Goal: Task Accomplishment & Management: Manage account settings

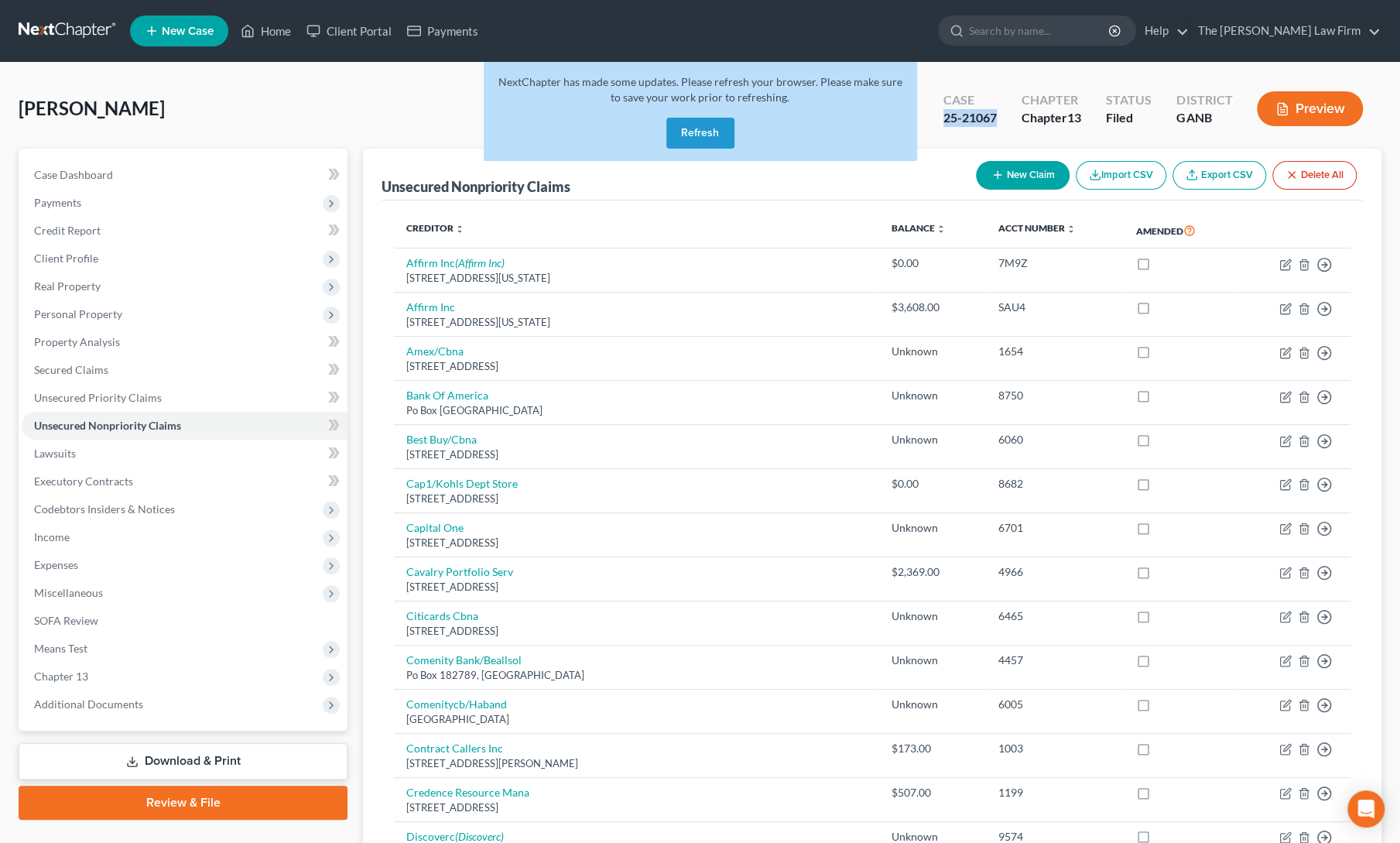
click at [698, 133] on button "Refresh" at bounding box center [700, 133] width 68 height 31
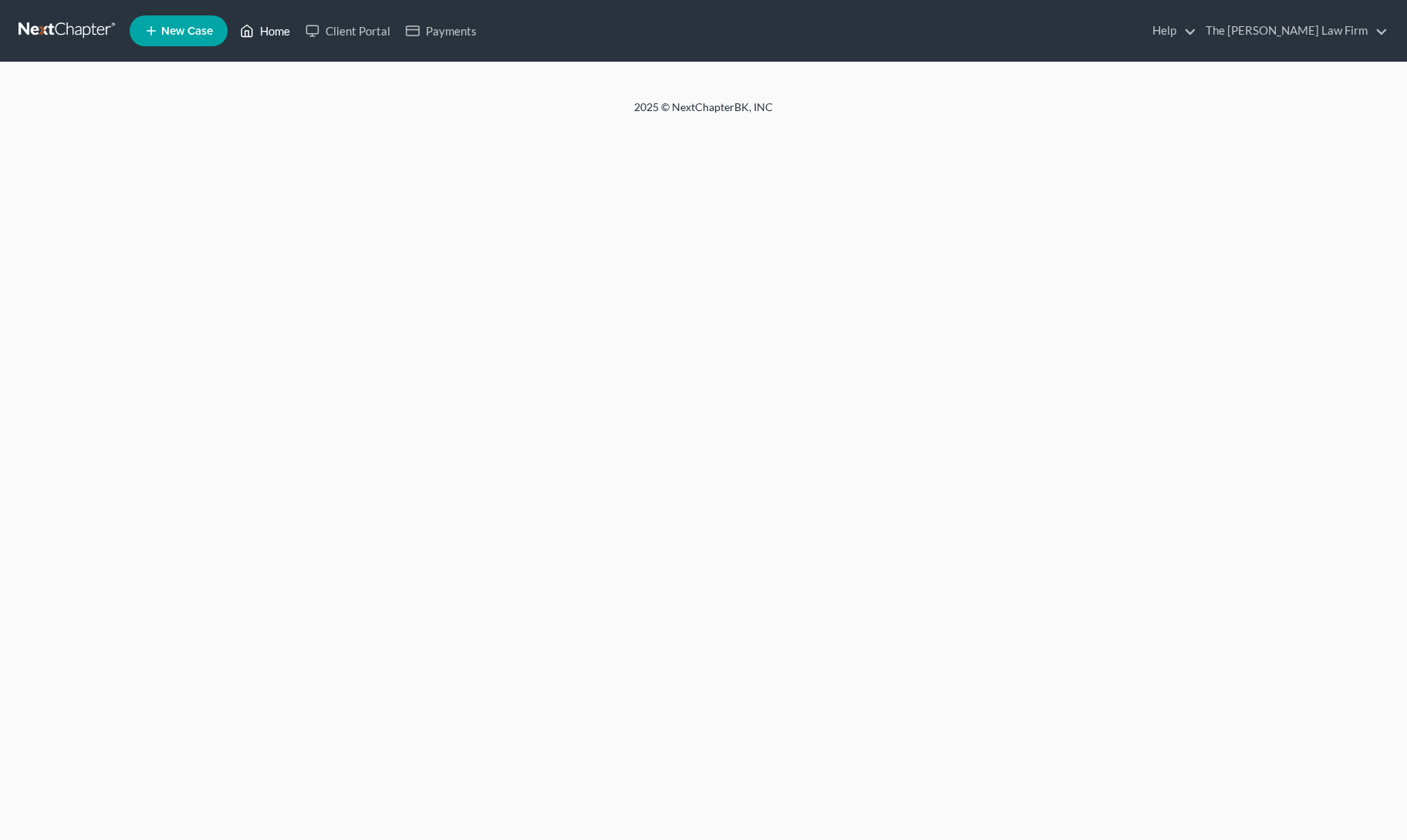
click at [258, 28] on link "Home" at bounding box center [264, 31] width 65 height 28
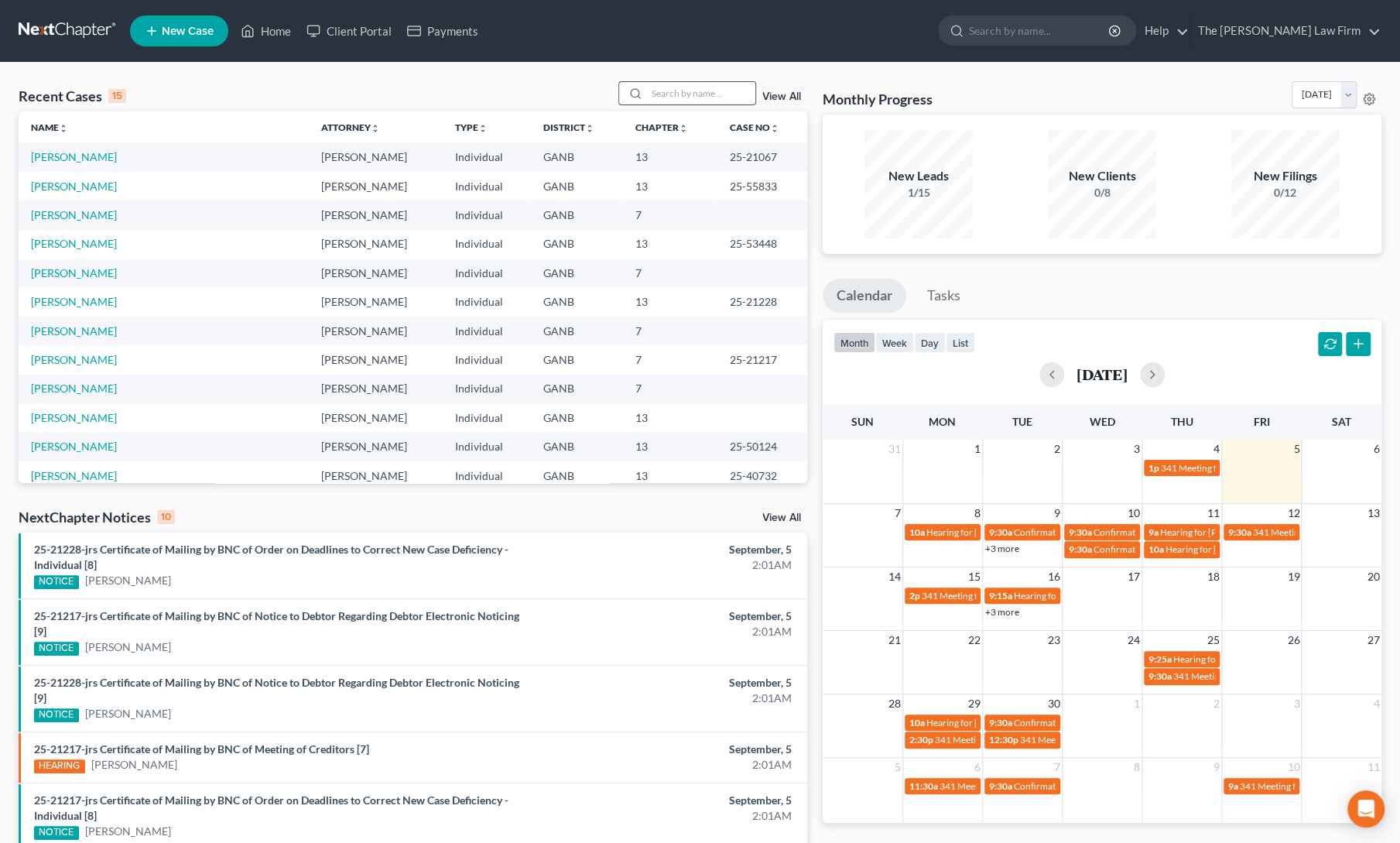
click at [672, 91] on input "search" at bounding box center [701, 93] width 108 height 22
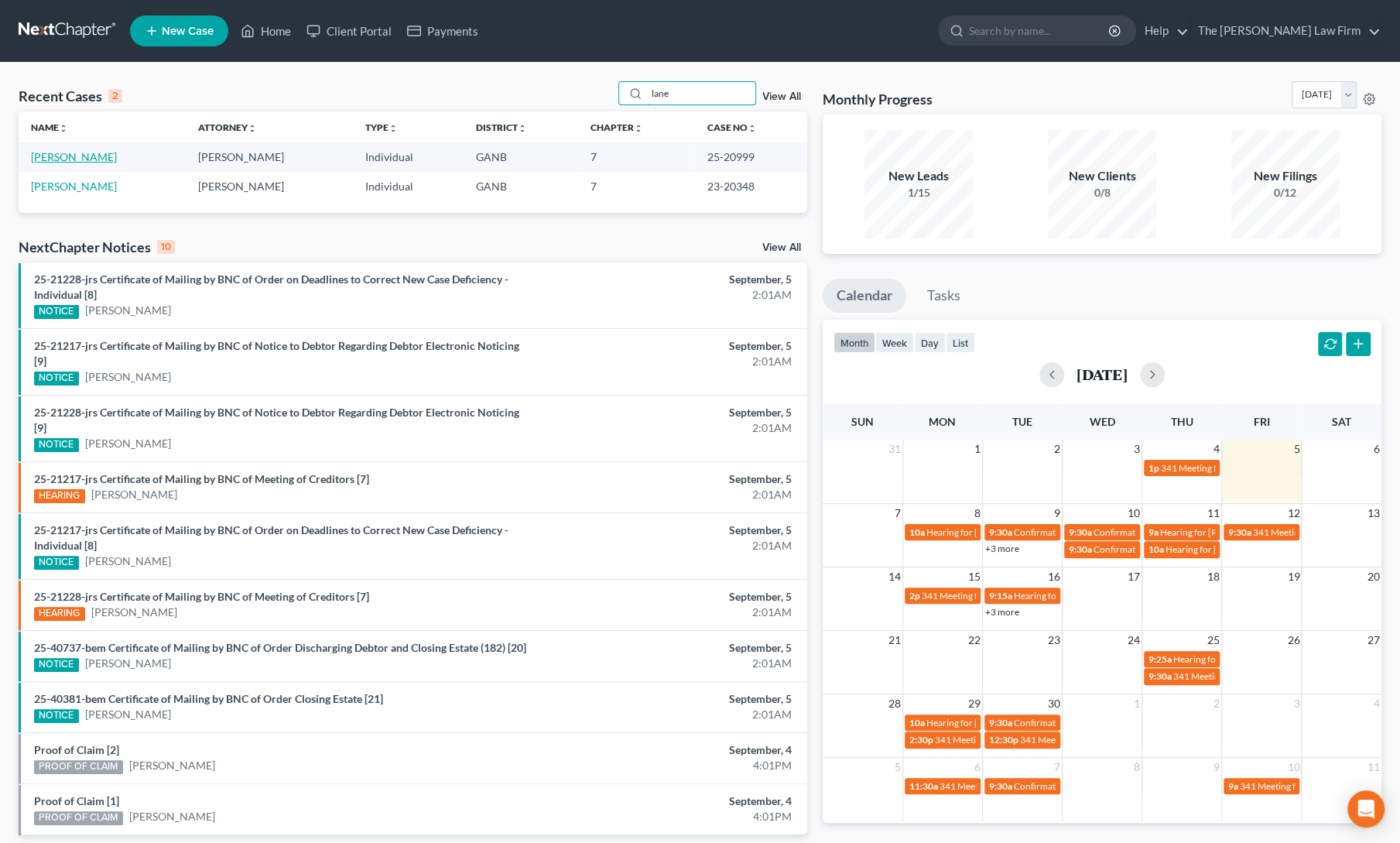
type input "lane"
click at [69, 153] on link "Lane, Valerie" at bounding box center [73, 156] width 86 height 13
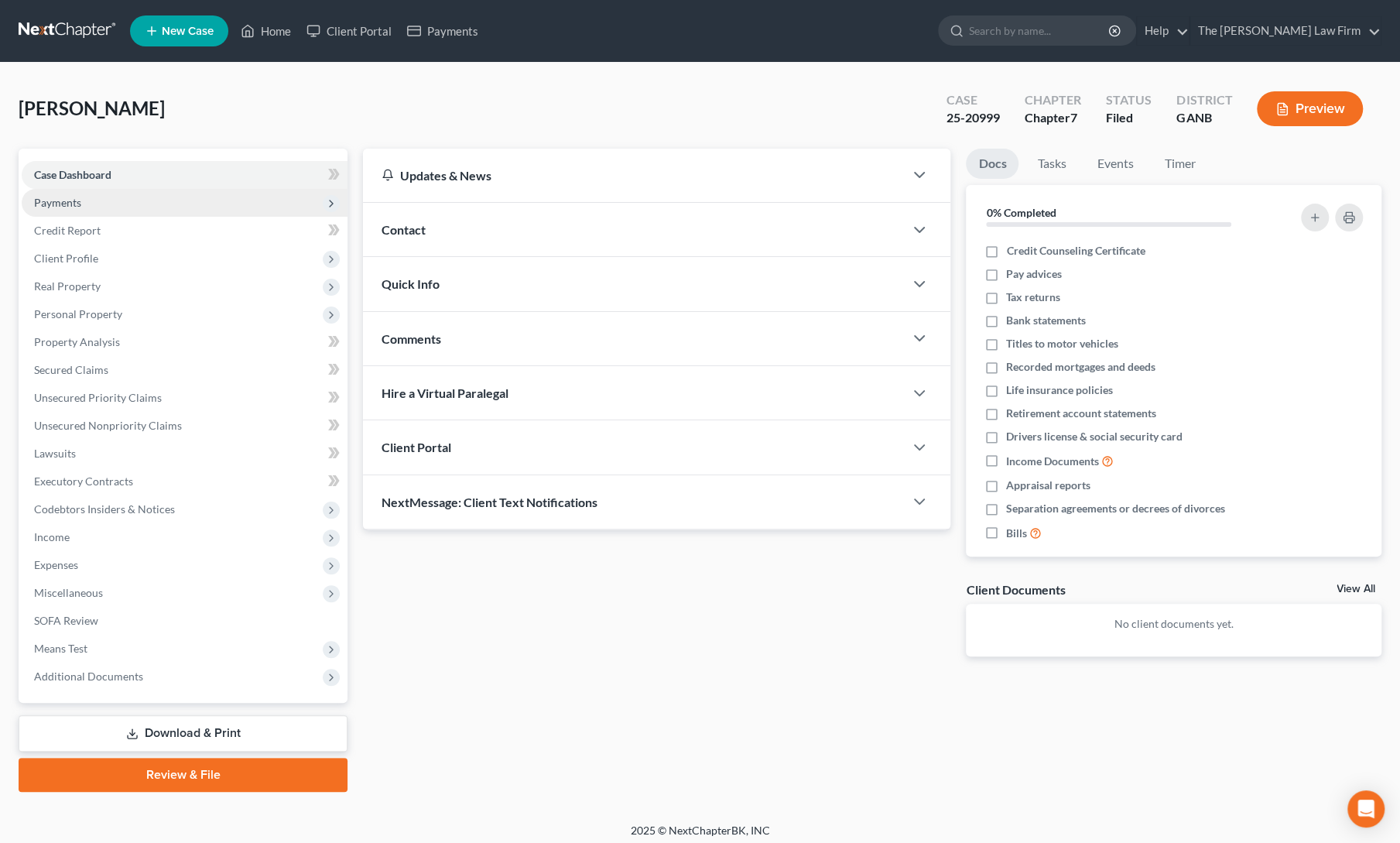
click at [62, 206] on span "Payments" at bounding box center [58, 202] width 47 height 13
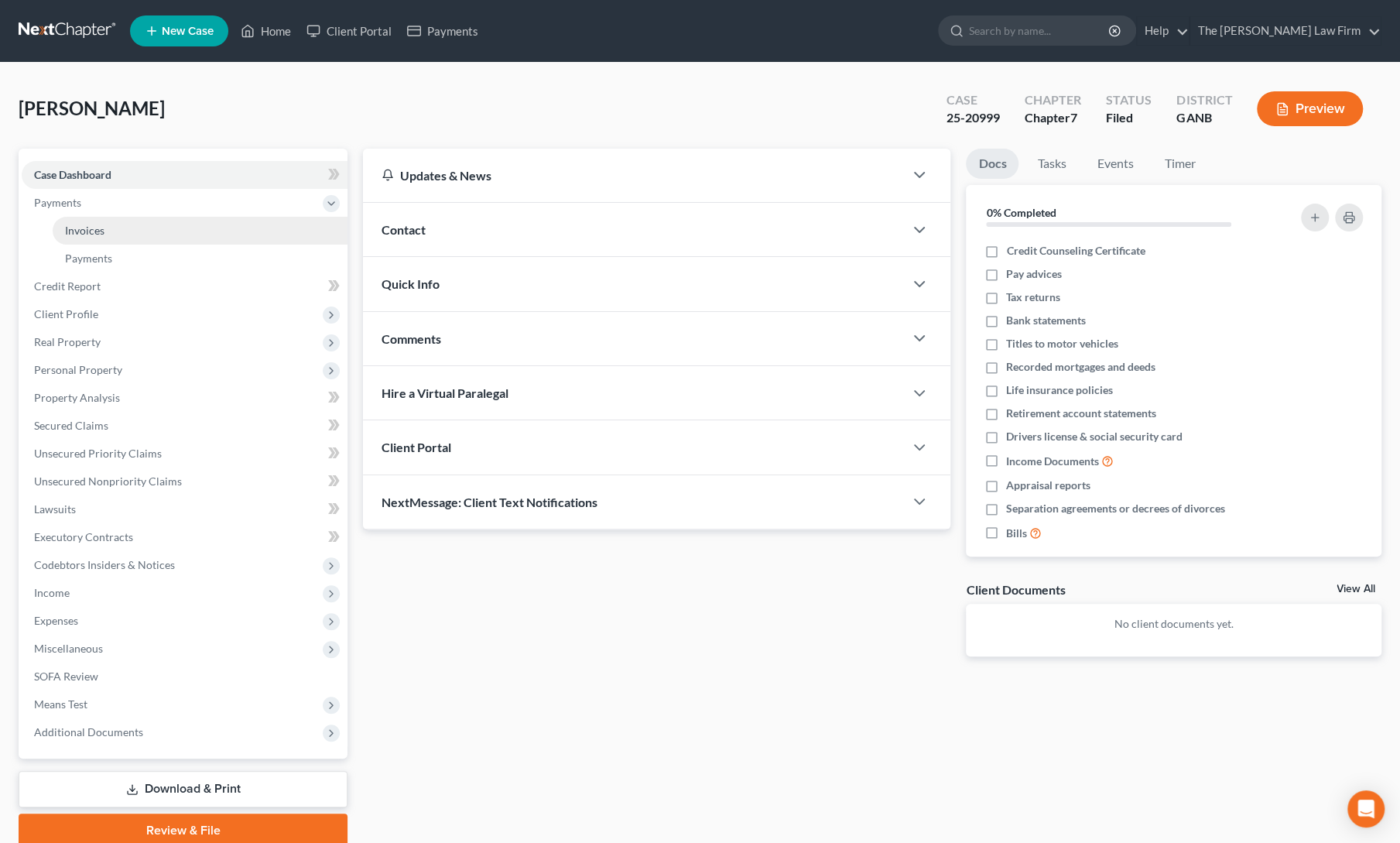
click at [85, 219] on link "Invoices" at bounding box center [200, 230] width 295 height 28
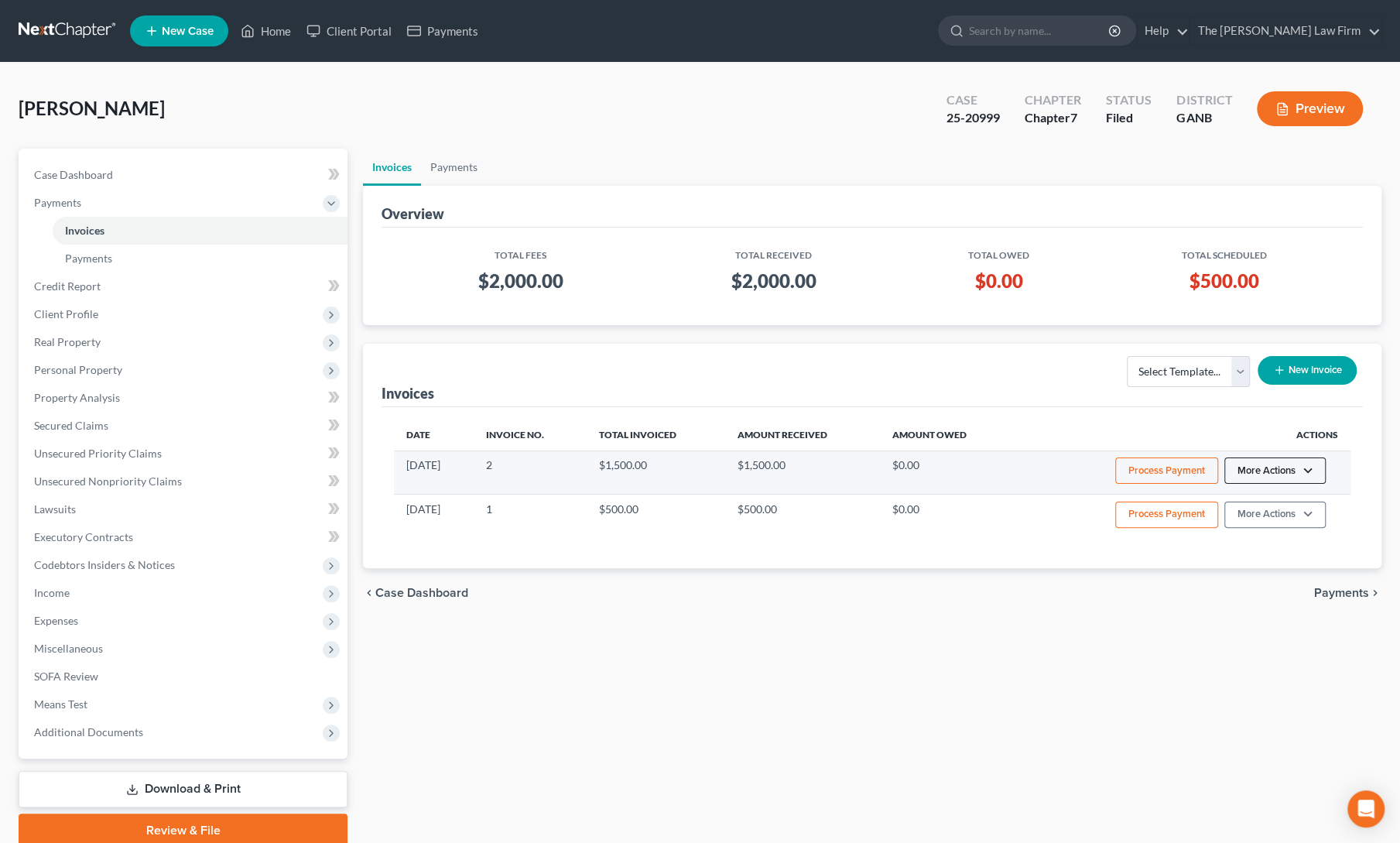
click at [1257, 464] on button "More Actions" at bounding box center [1275, 470] width 101 height 26
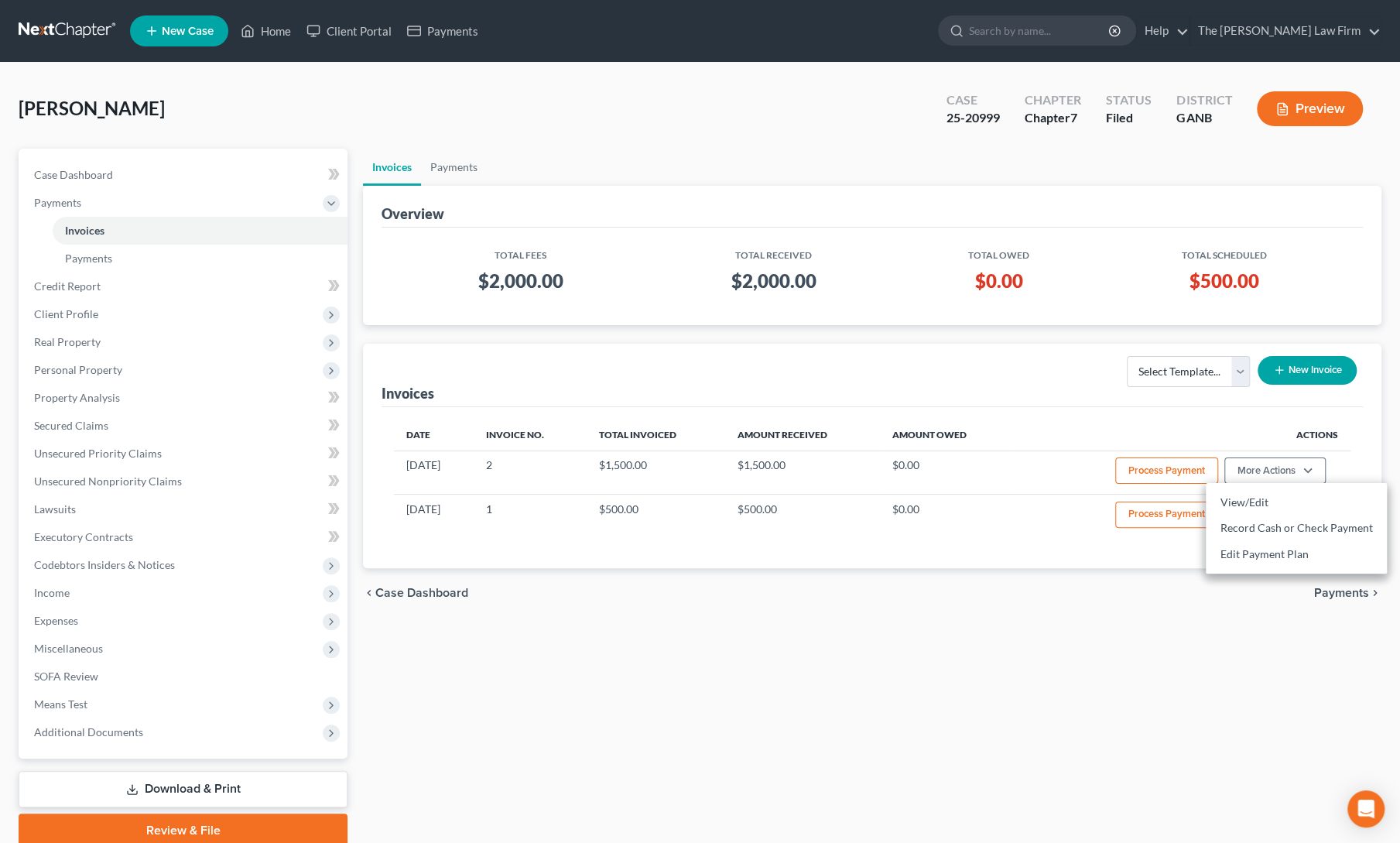
click at [1005, 379] on div "Invoices Select Template... New Invoice" at bounding box center [873, 375] width 982 height 63
click at [469, 166] on link "Payments" at bounding box center [454, 167] width 66 height 37
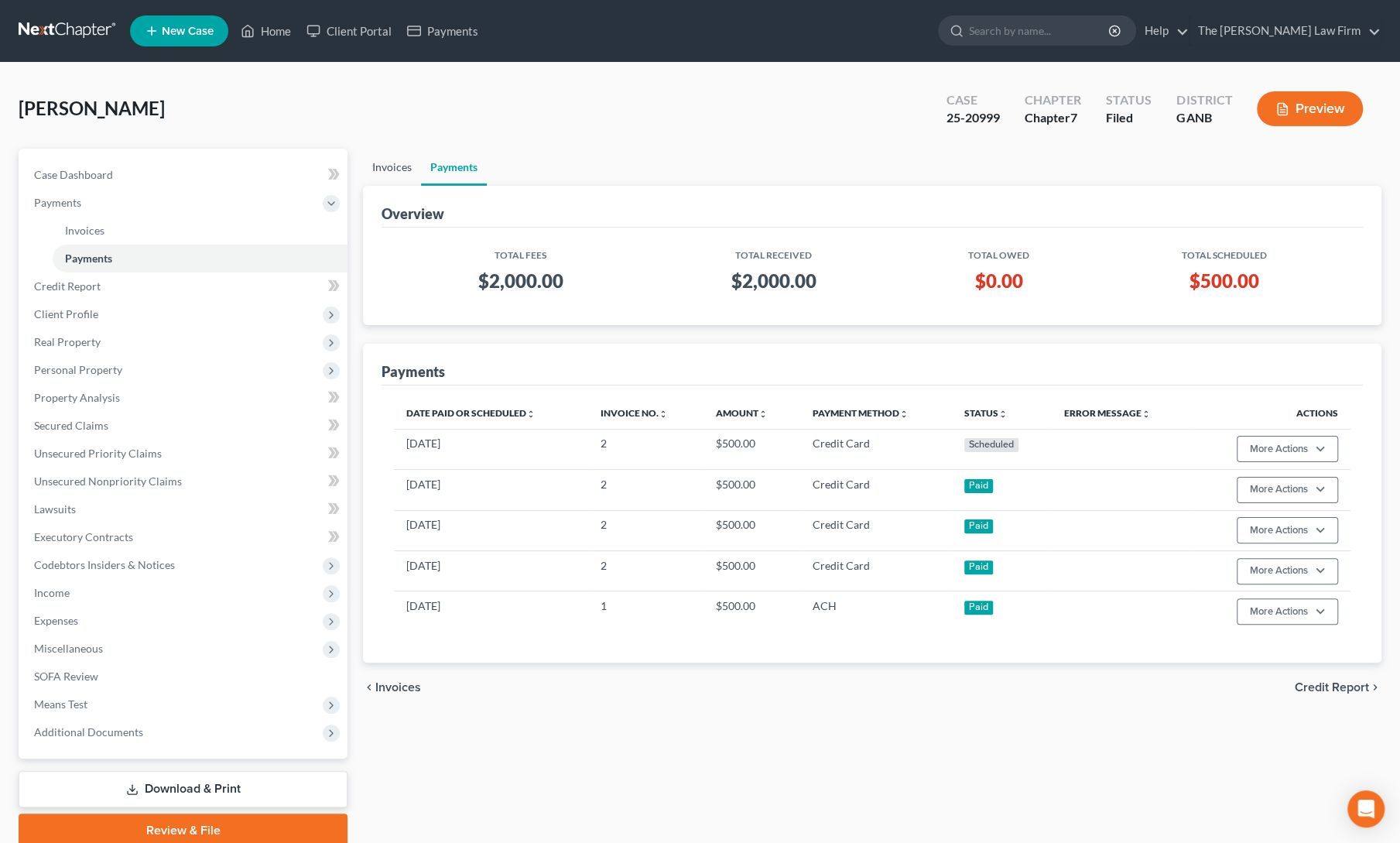
click at [395, 170] on link "Invoices" at bounding box center [392, 167] width 58 height 37
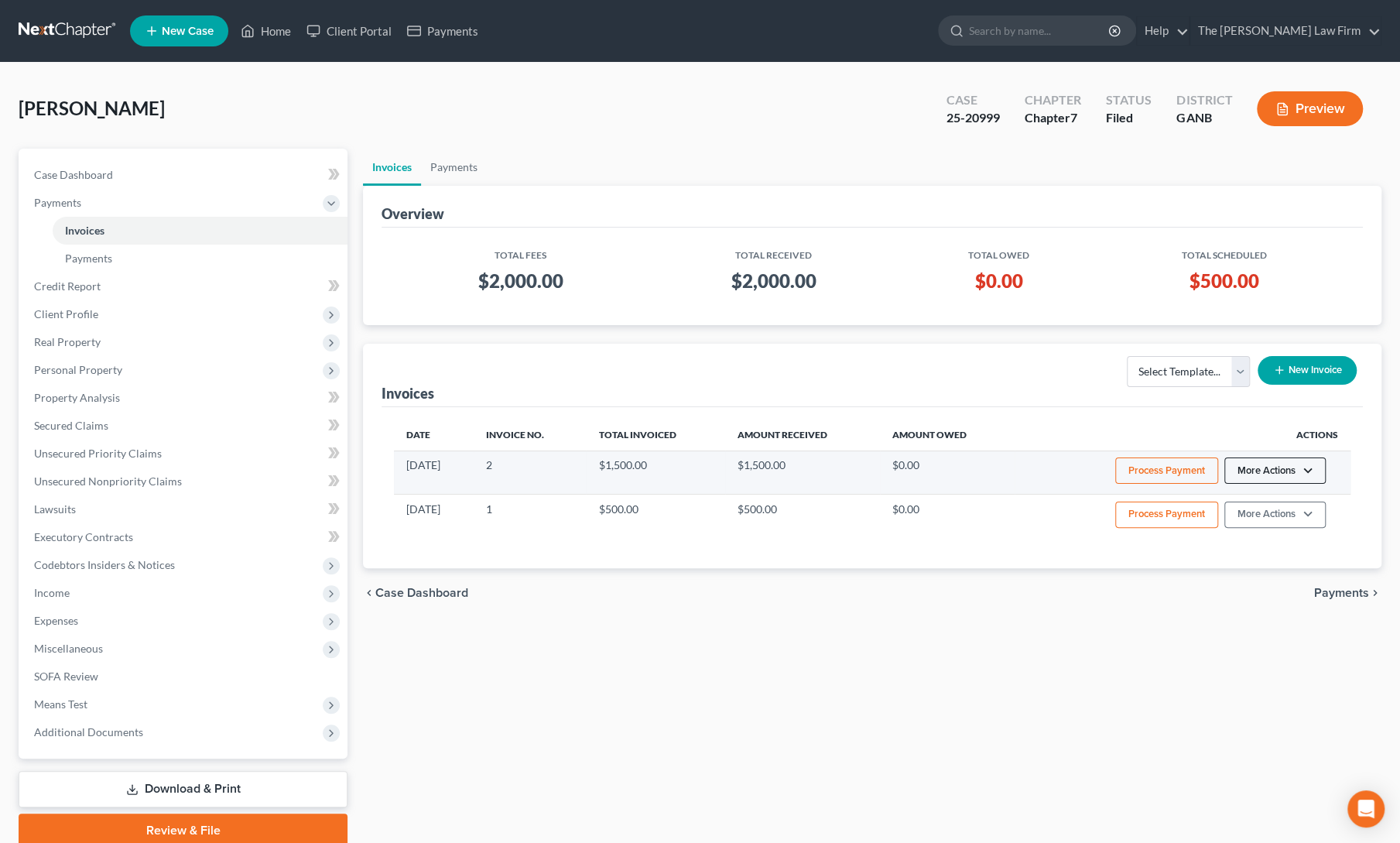
click at [1269, 463] on button "More Actions" at bounding box center [1275, 470] width 101 height 26
click at [1266, 553] on link "Edit Payment Plan" at bounding box center [1296, 554] width 181 height 26
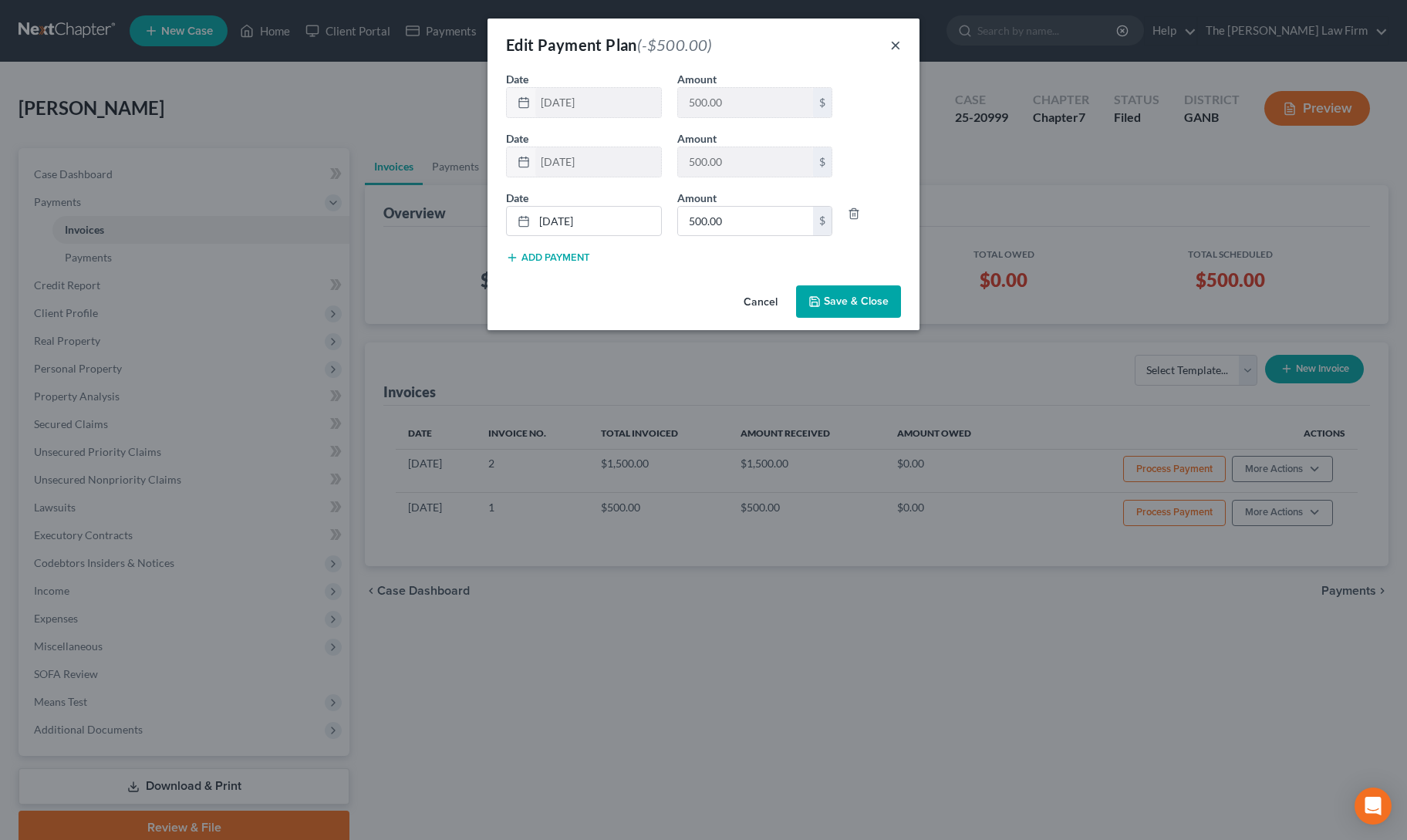
click at [894, 42] on button "×" at bounding box center [896, 45] width 11 height 19
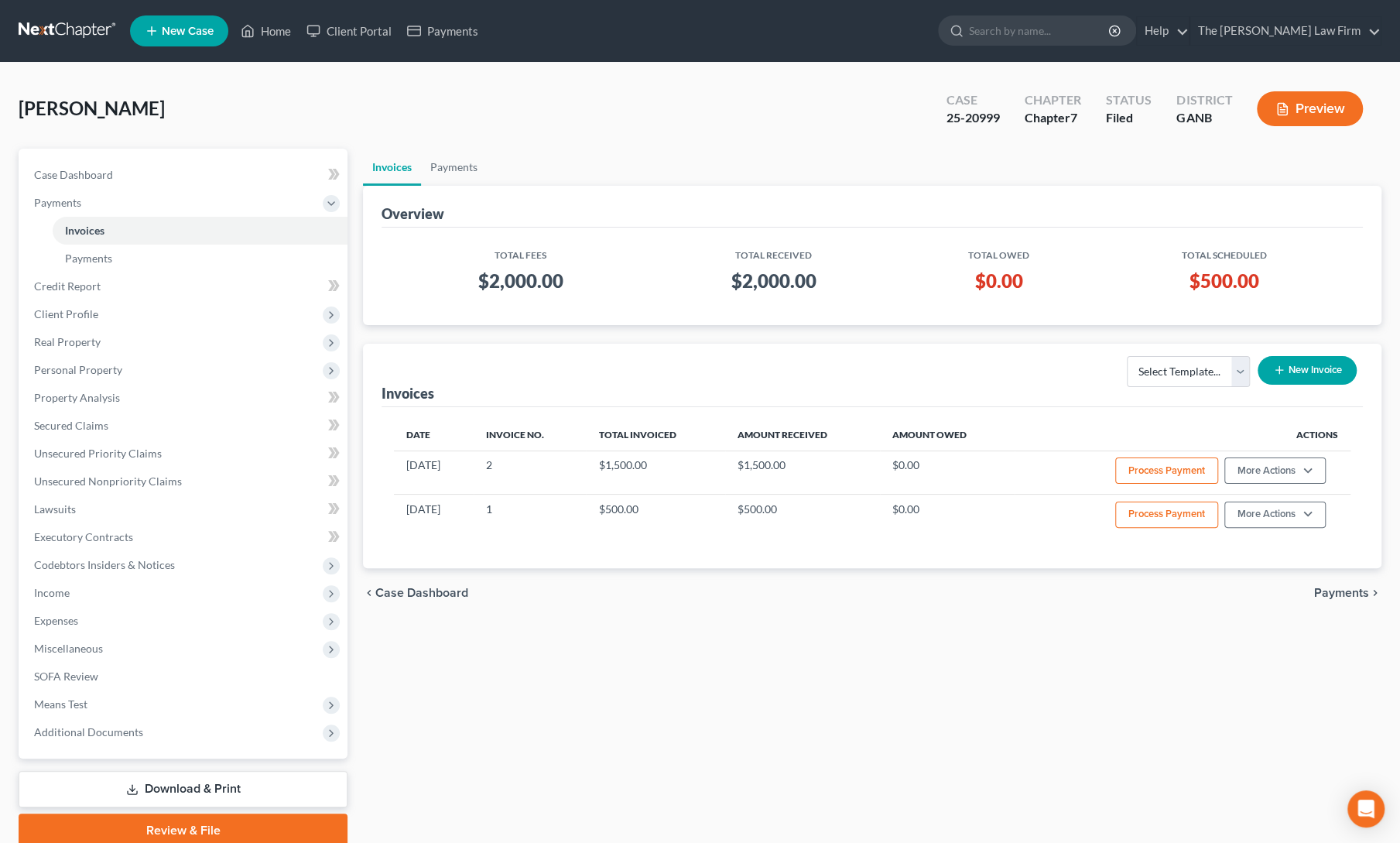
click at [872, 379] on div "Invoices Select Template... New Invoice" at bounding box center [873, 375] width 982 height 63
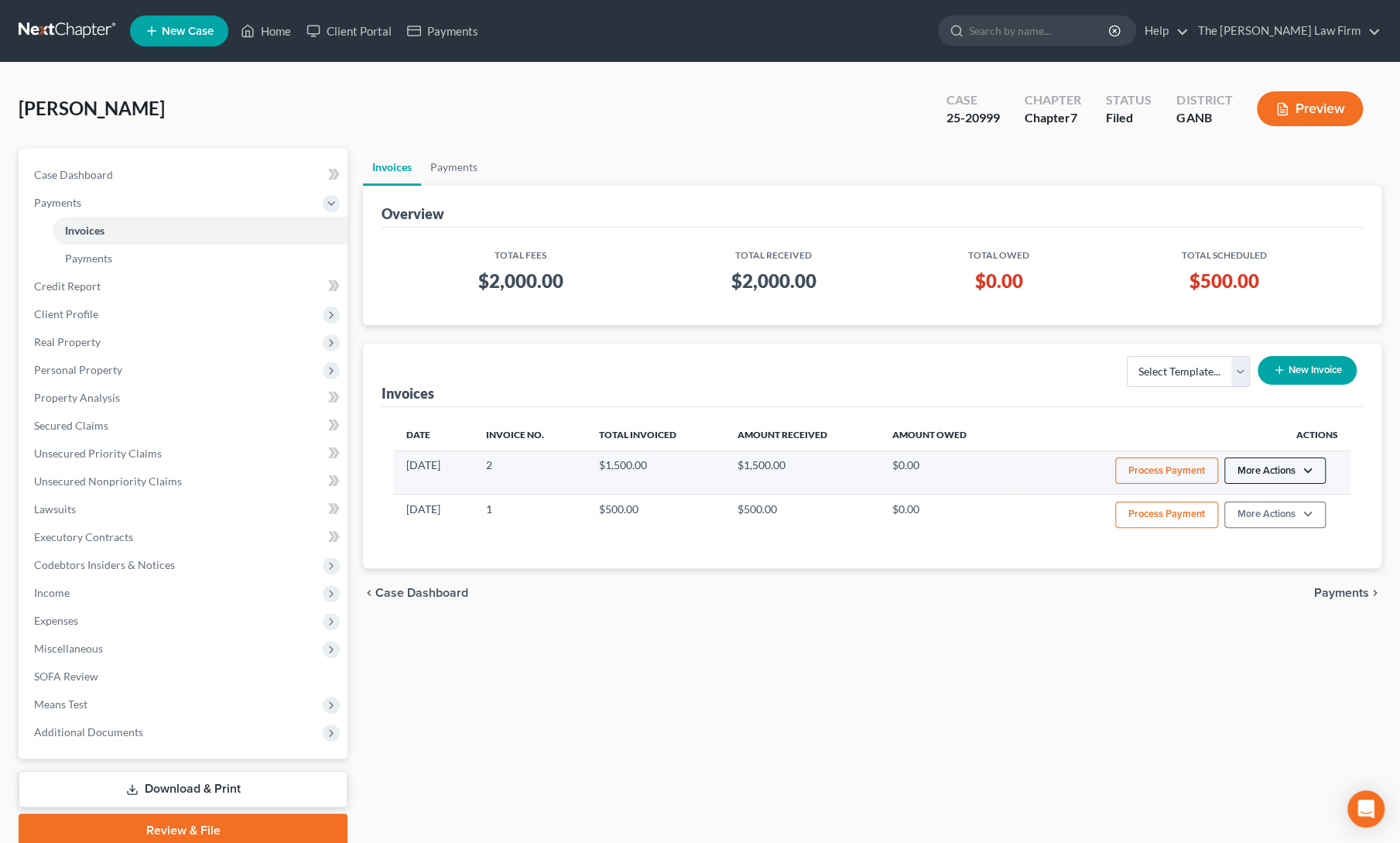
click at [1277, 472] on button "More Actions" at bounding box center [1275, 470] width 101 height 26
click at [1274, 553] on link "Edit Payment Plan" at bounding box center [1296, 554] width 181 height 26
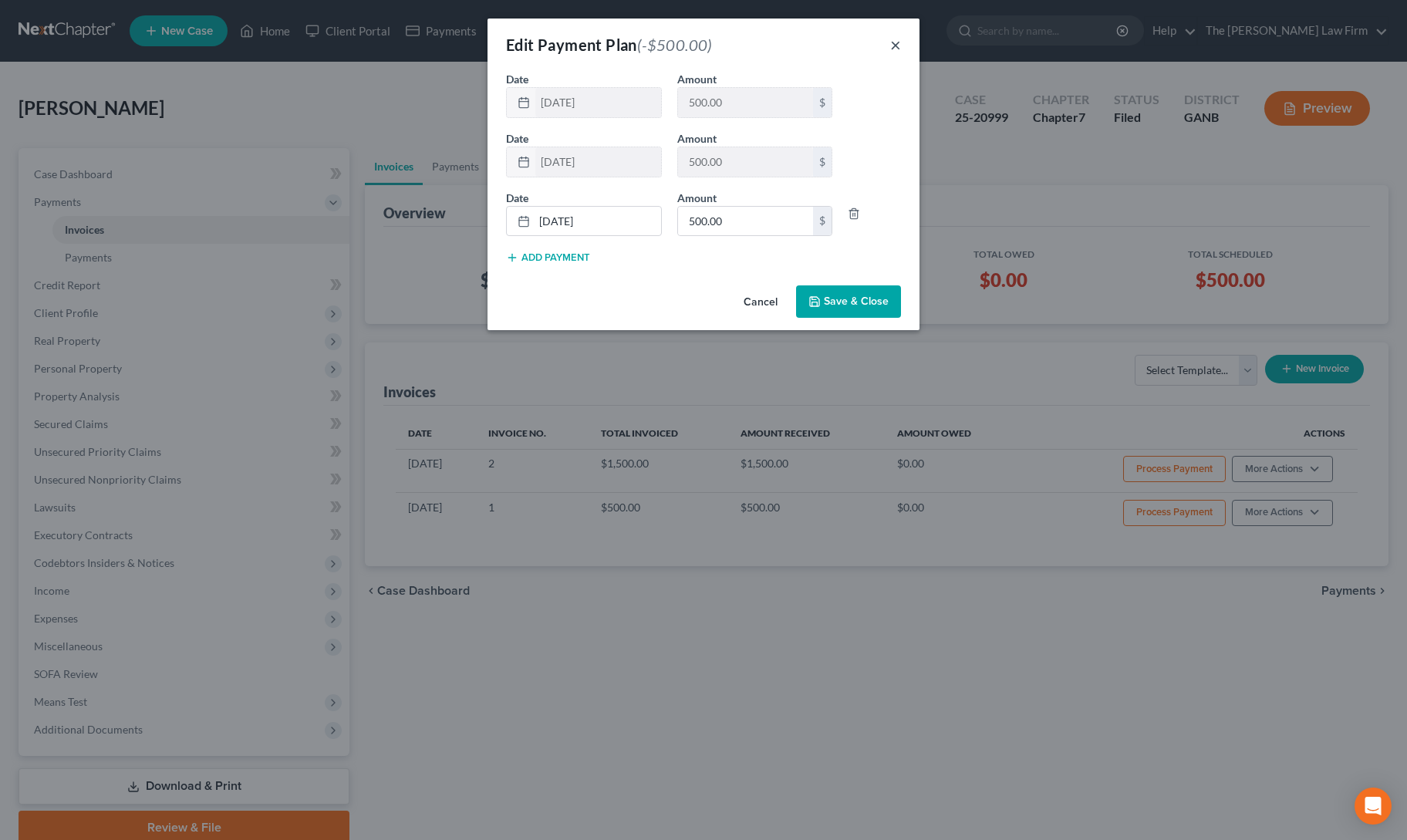
click at [893, 50] on button "×" at bounding box center [896, 45] width 11 height 19
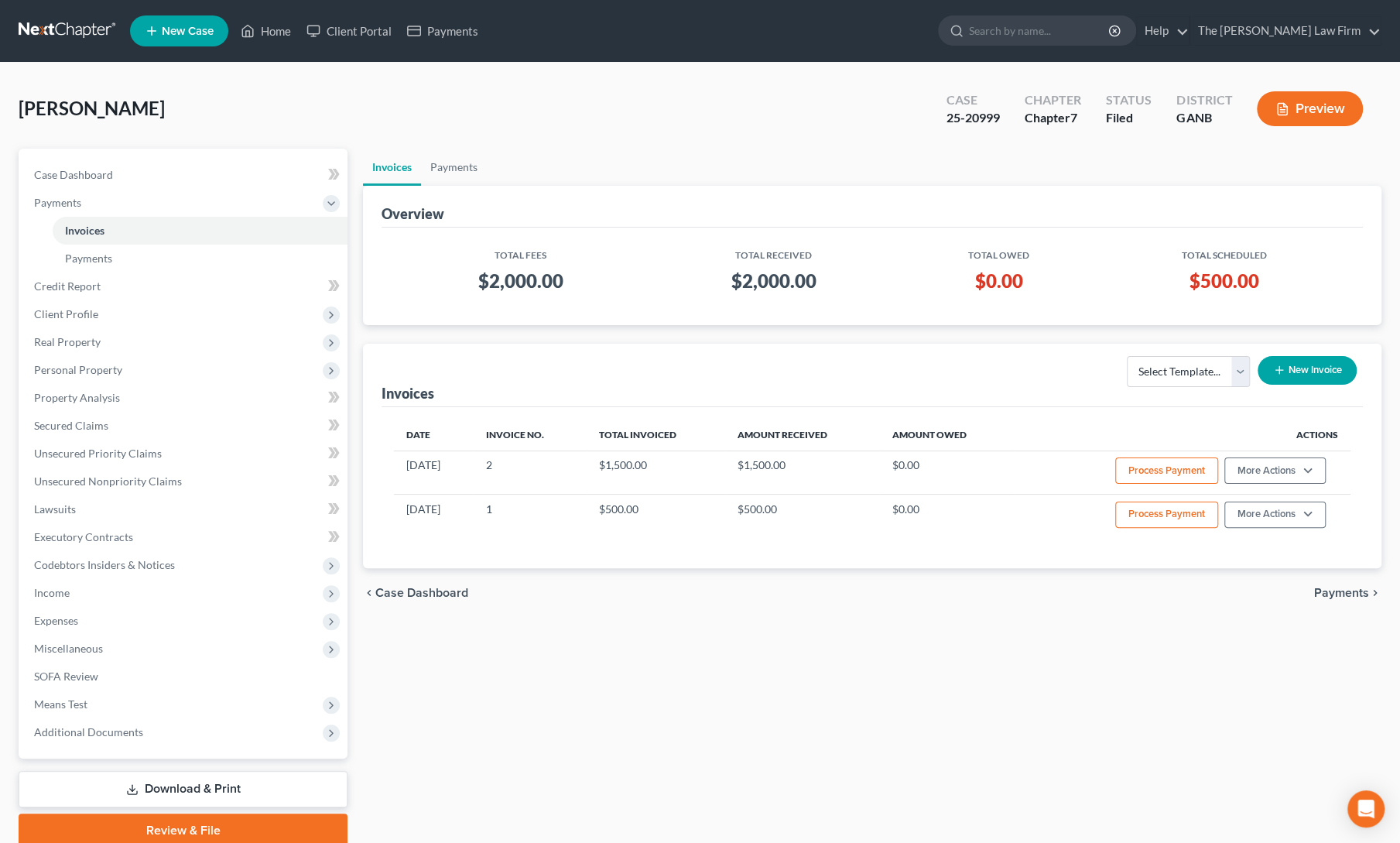
click at [926, 363] on div "Invoices Select Template... New Invoice" at bounding box center [873, 375] width 982 height 63
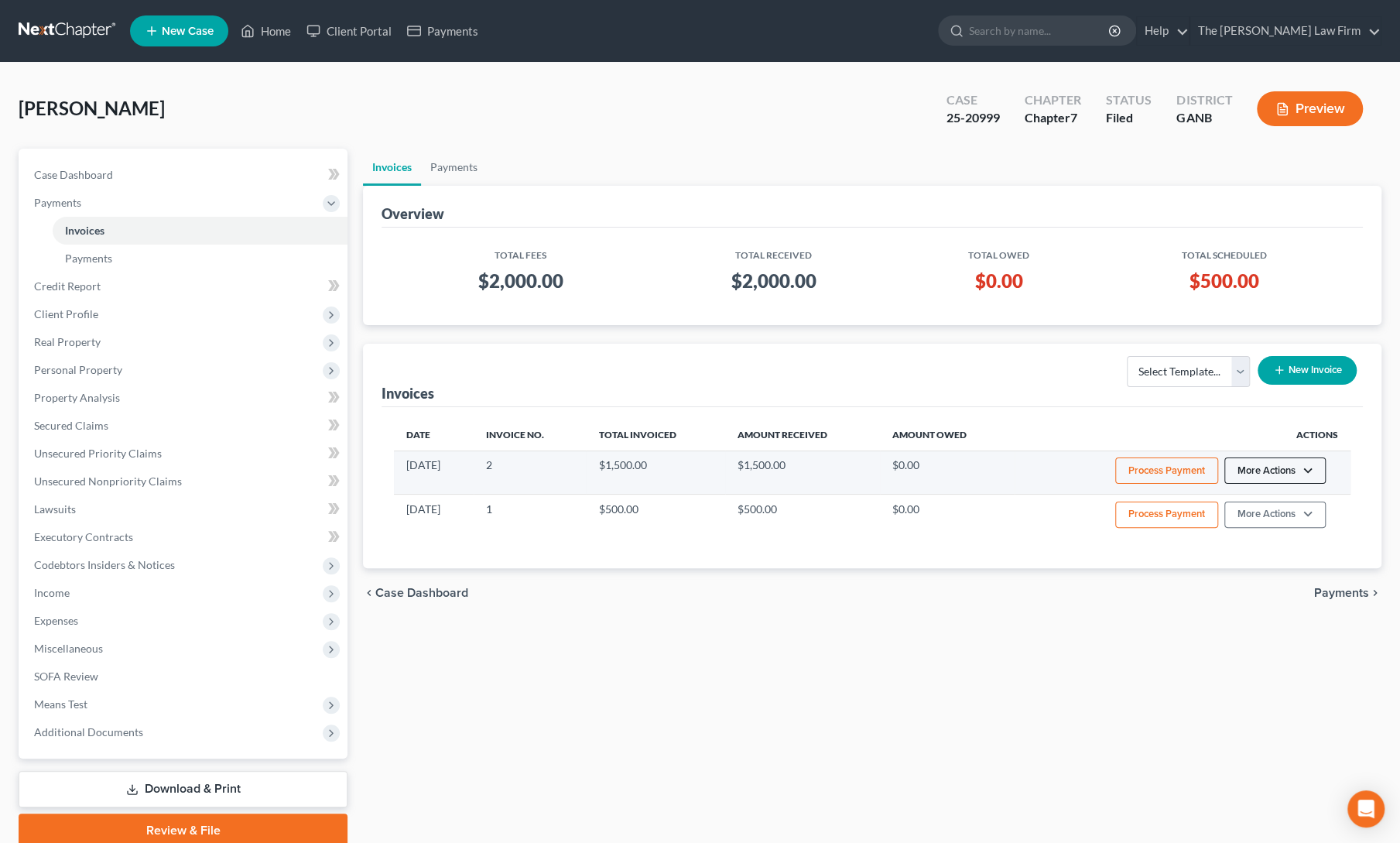
click at [1262, 473] on button "More Actions" at bounding box center [1275, 470] width 101 height 26
click at [1266, 556] on link "Edit Payment Plan" at bounding box center [1296, 554] width 181 height 26
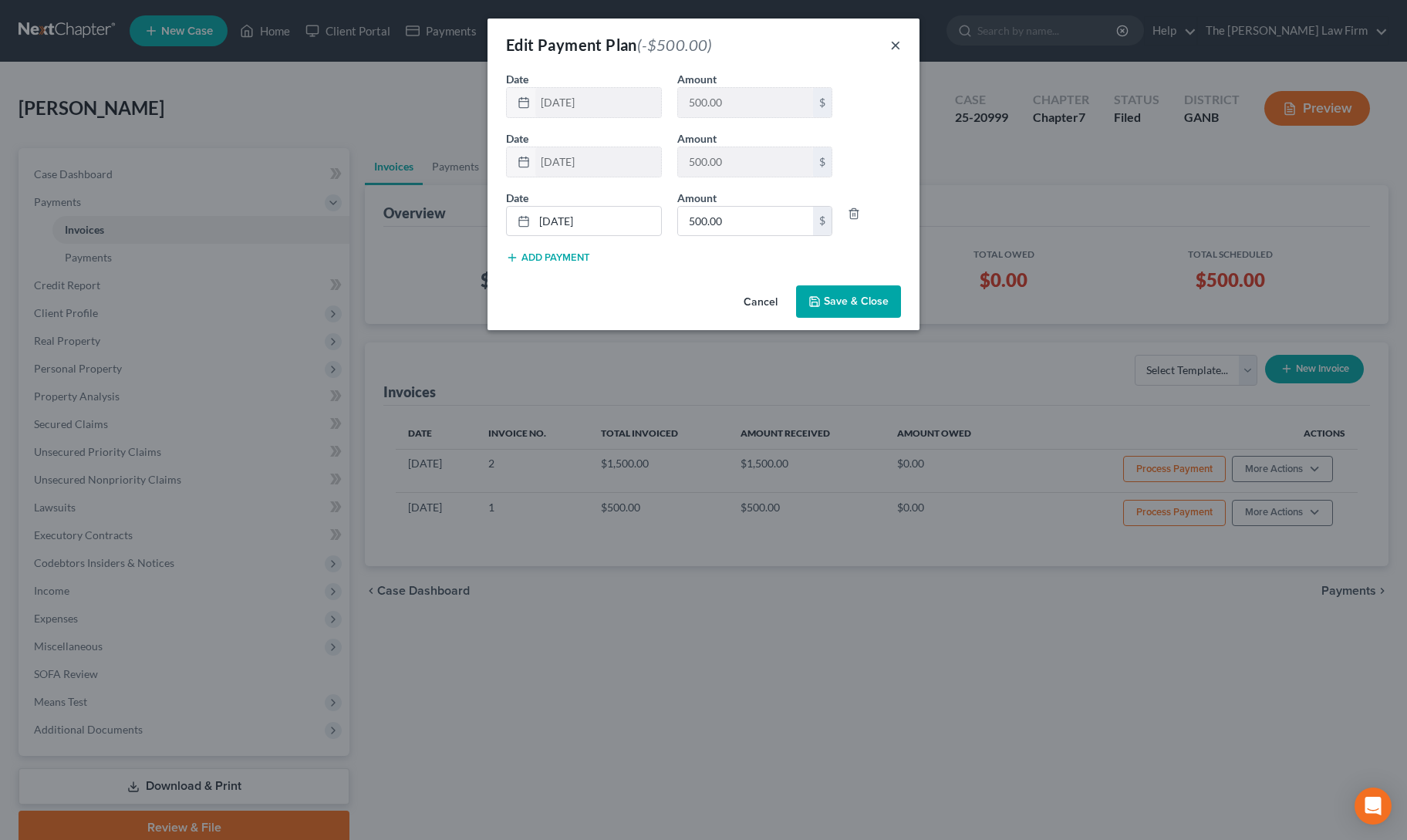
click at [893, 44] on button "×" at bounding box center [896, 45] width 11 height 19
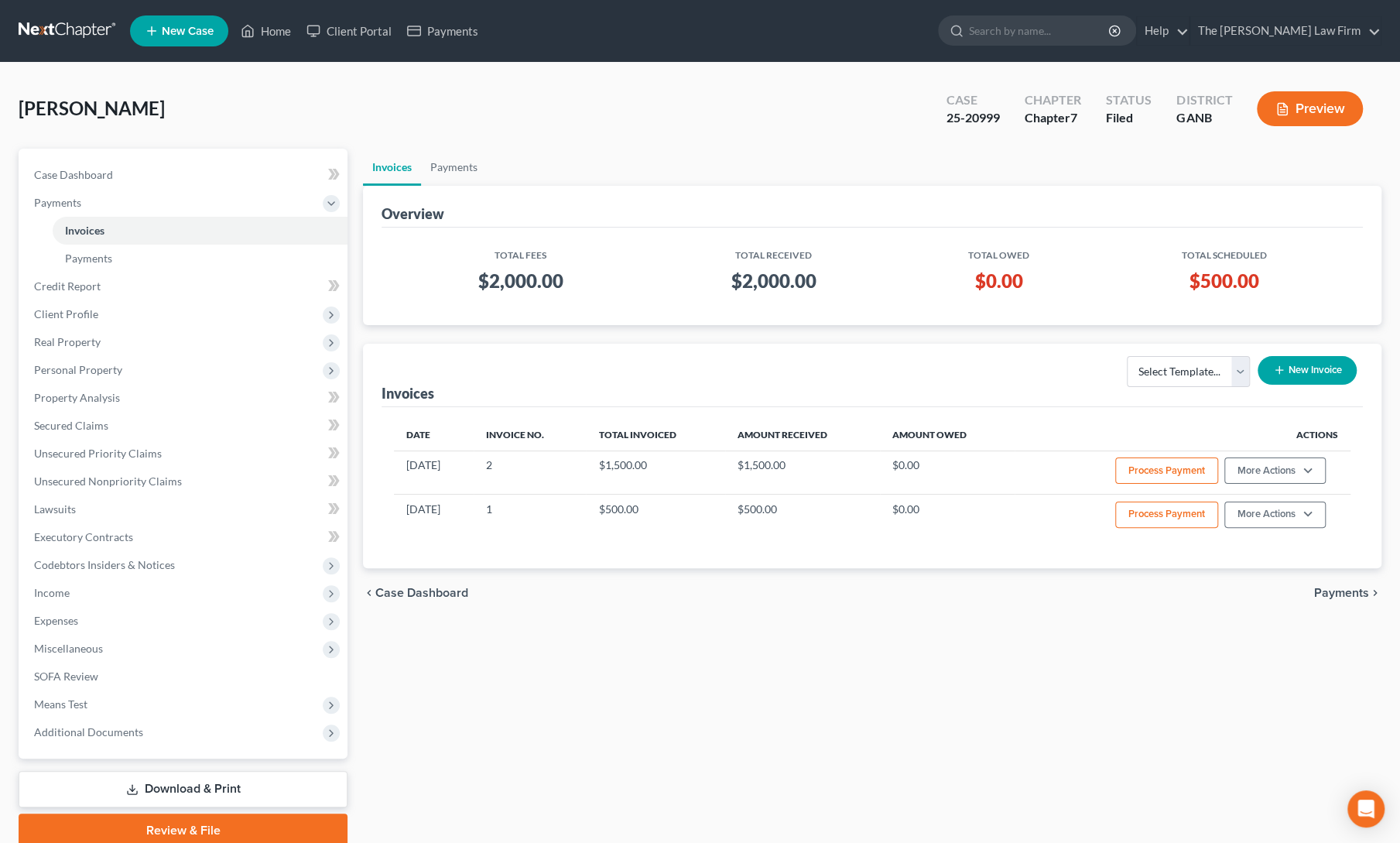
click at [776, 347] on div "Invoices Select Template... New Invoice" at bounding box center [873, 375] width 982 height 63
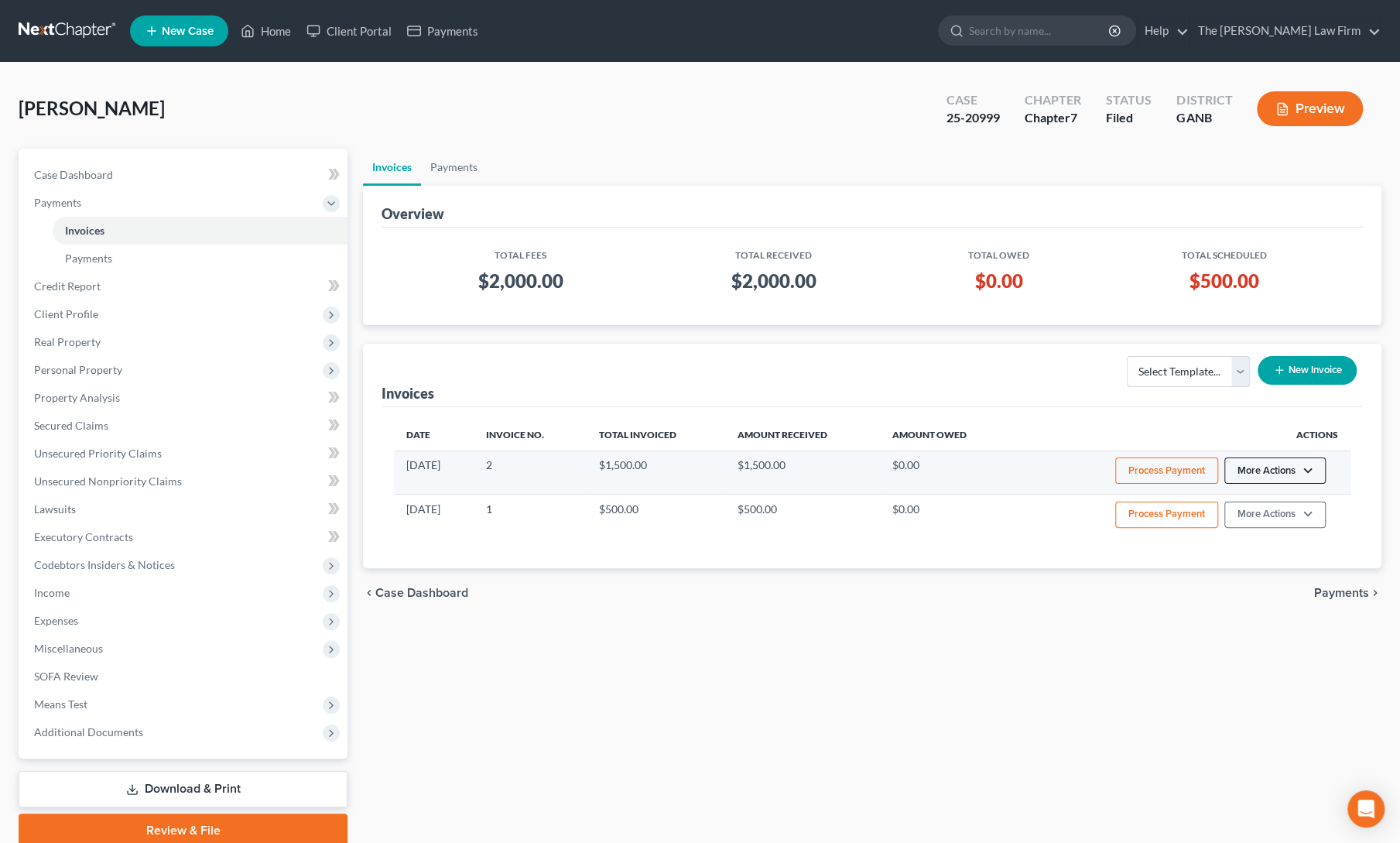
click at [1286, 473] on button "More Actions" at bounding box center [1275, 470] width 101 height 26
click at [1256, 558] on link "Edit Payment Plan" at bounding box center [1296, 554] width 181 height 26
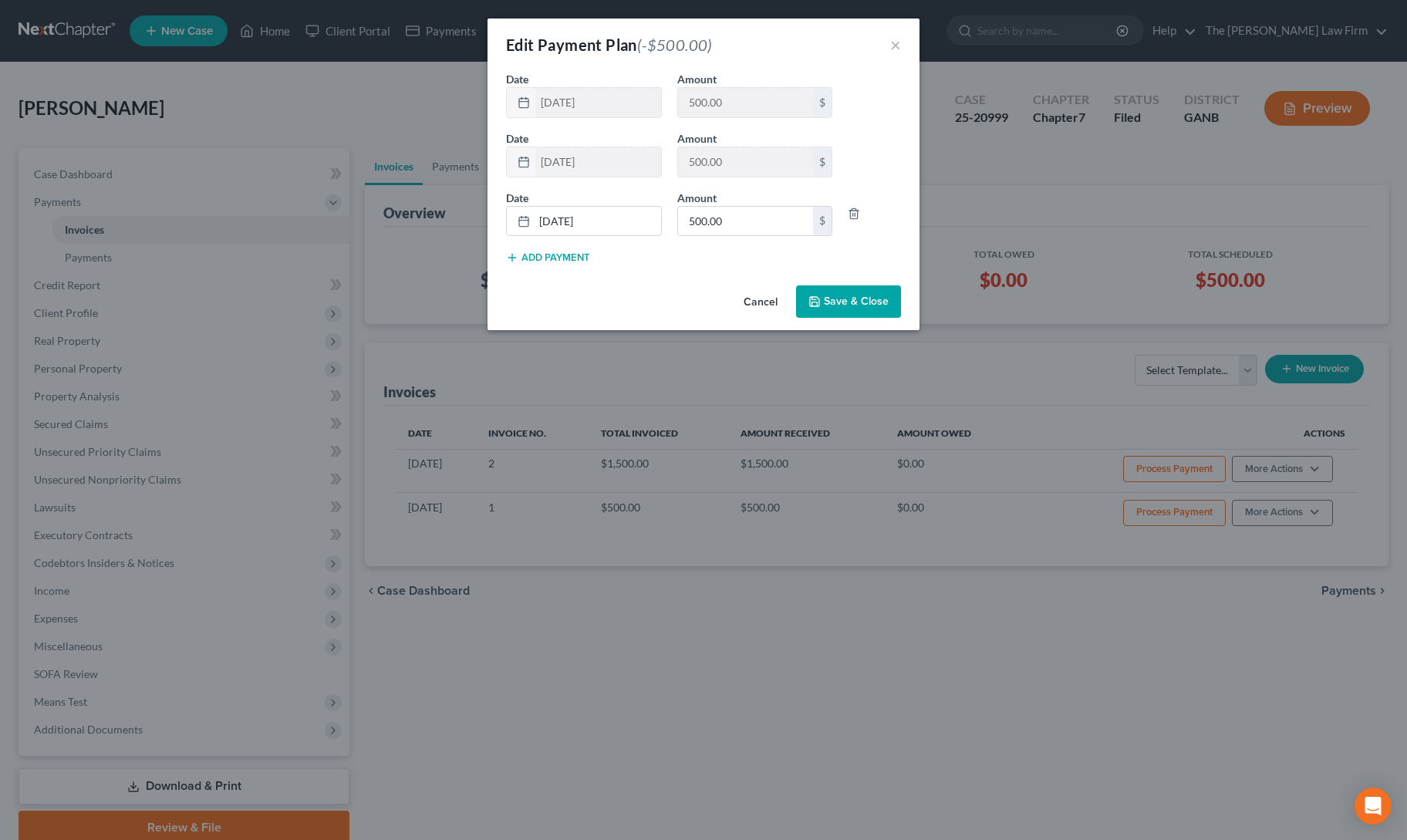
click at [750, 301] on button "Cancel" at bounding box center [761, 302] width 59 height 31
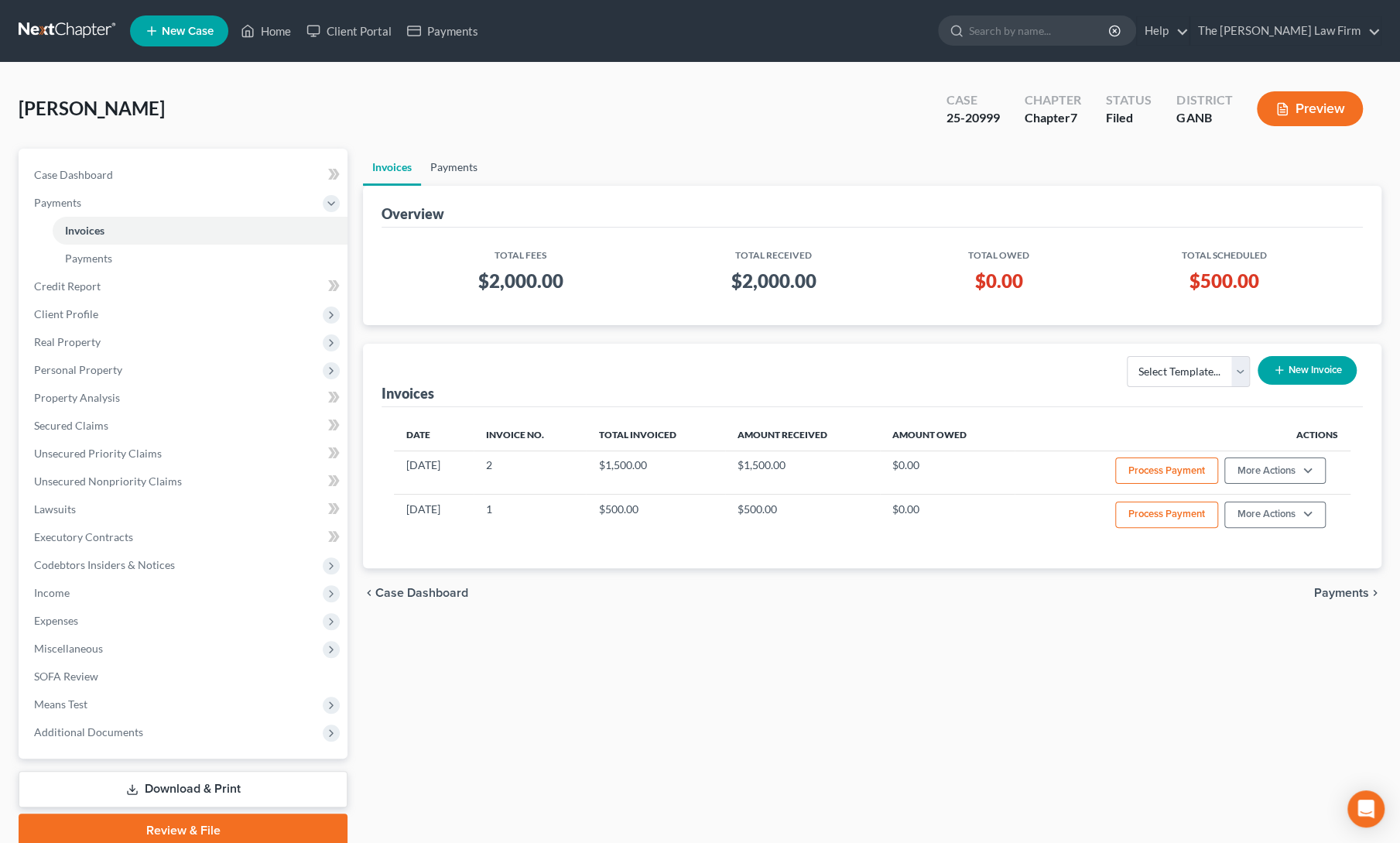
click at [455, 169] on link "Payments" at bounding box center [454, 167] width 66 height 37
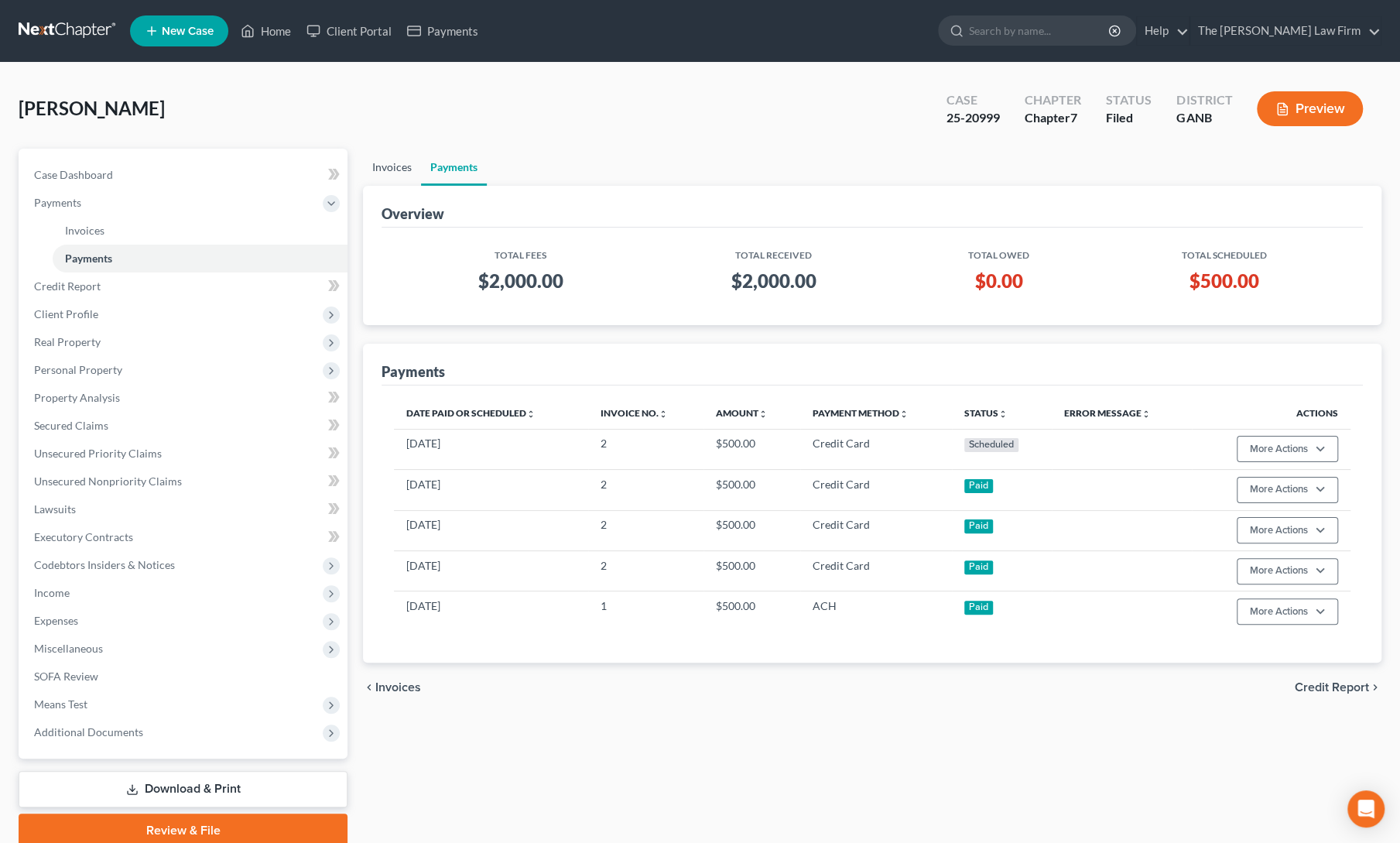
click at [381, 168] on link "Invoices" at bounding box center [392, 167] width 58 height 37
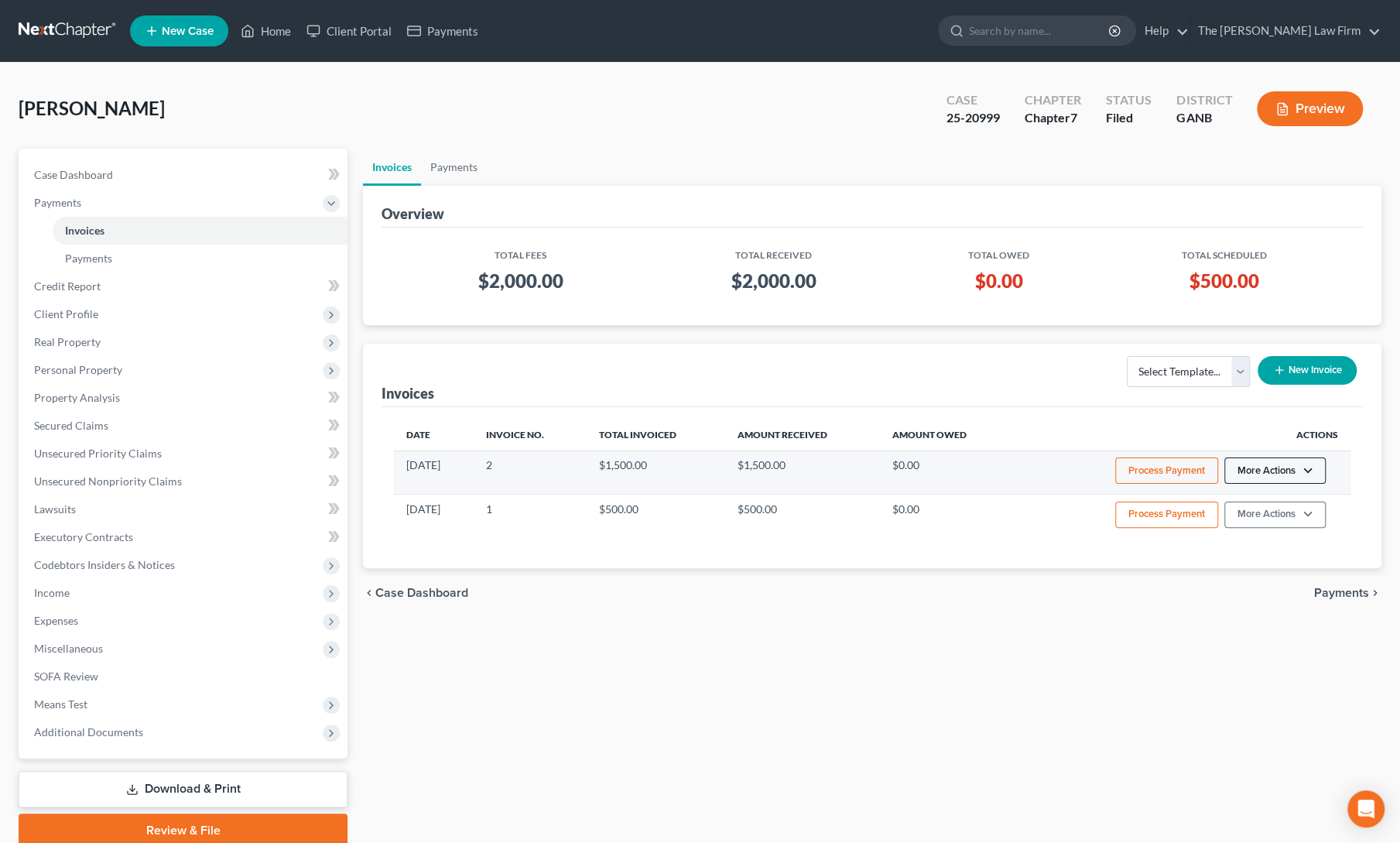
click at [1266, 468] on button "More Actions" at bounding box center [1275, 470] width 101 height 26
click at [1269, 555] on link "Edit Payment Plan" at bounding box center [1296, 554] width 181 height 26
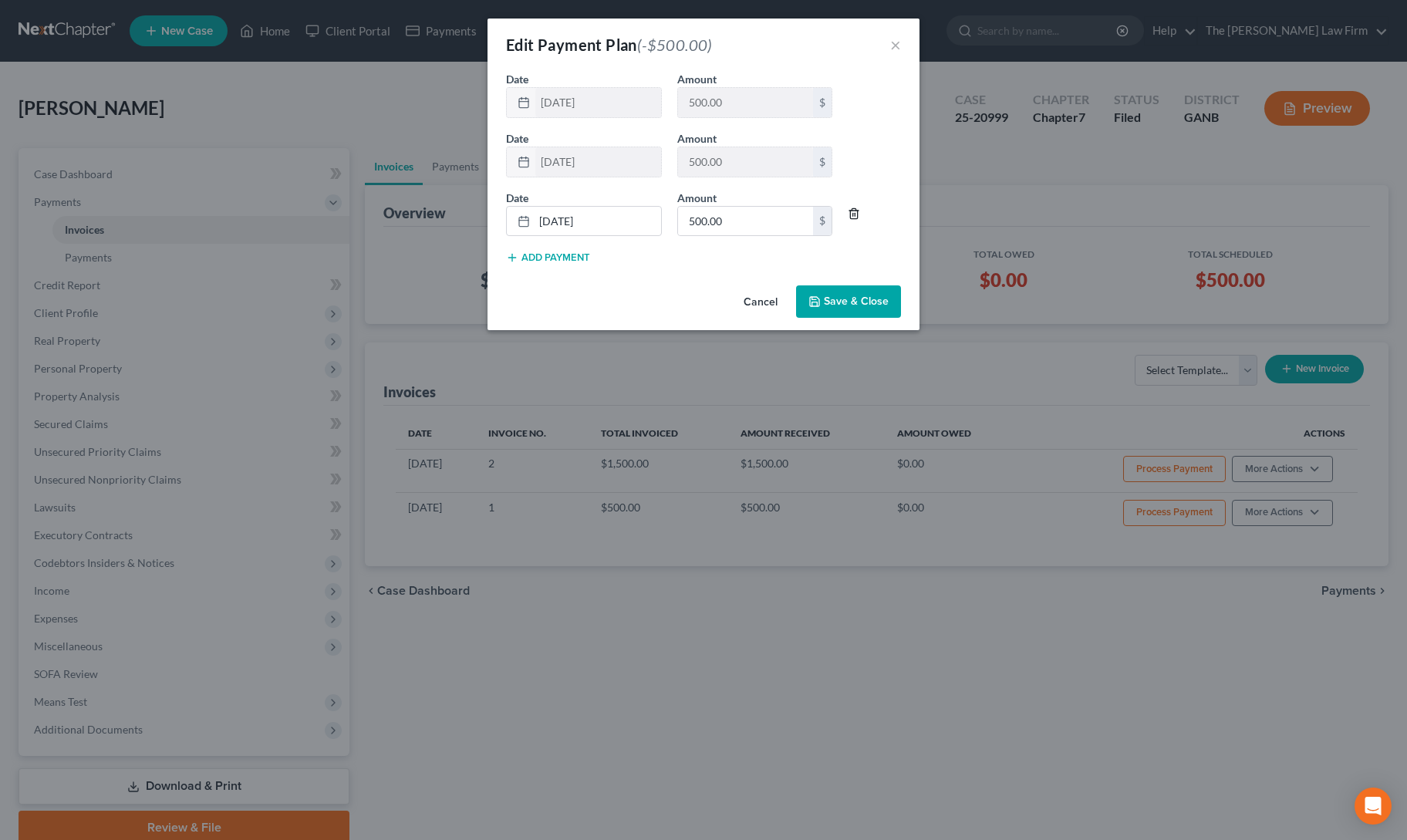
click at [852, 211] on icon "button" at bounding box center [854, 214] width 13 height 13
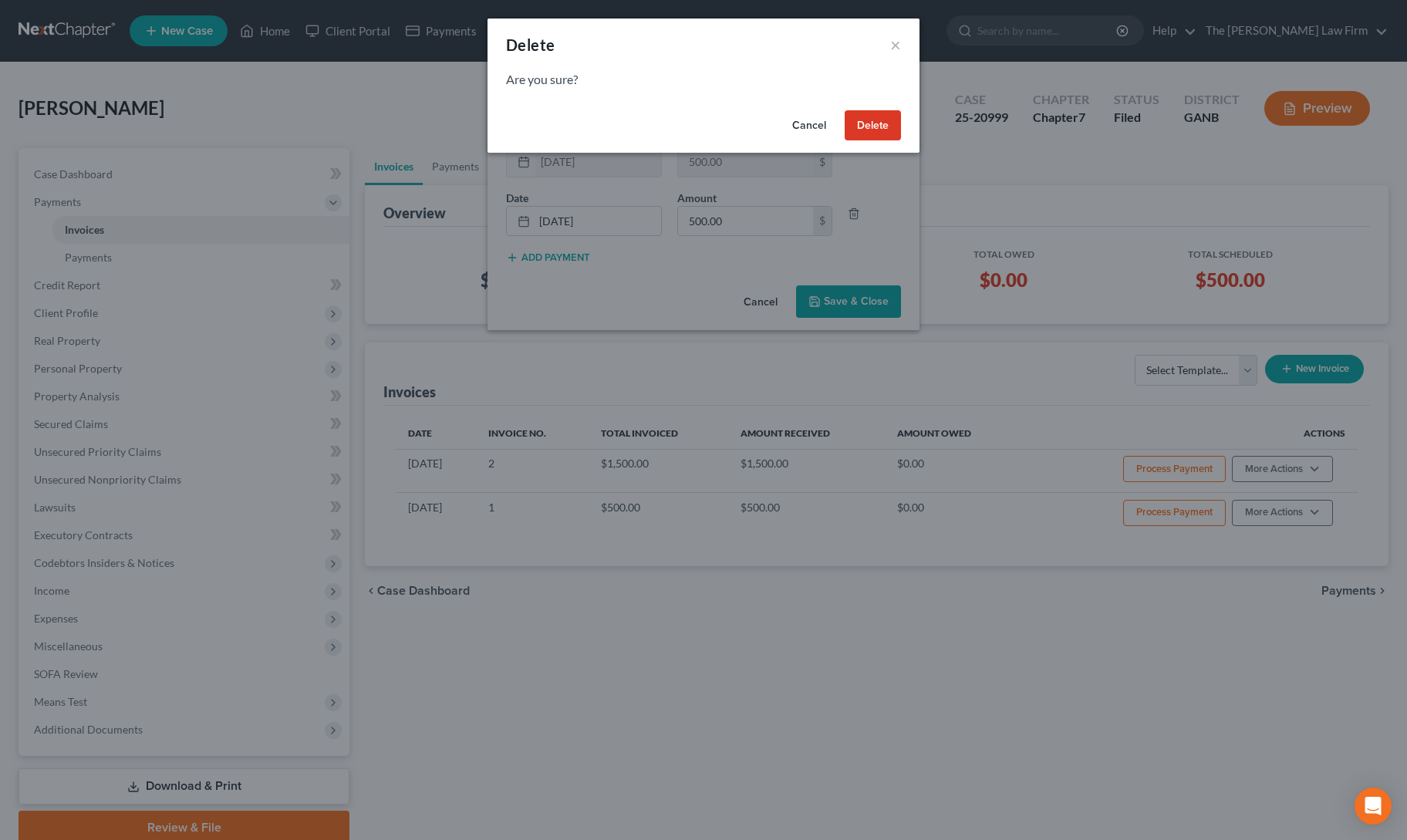
click at [878, 123] on button "Delete" at bounding box center [873, 125] width 57 height 31
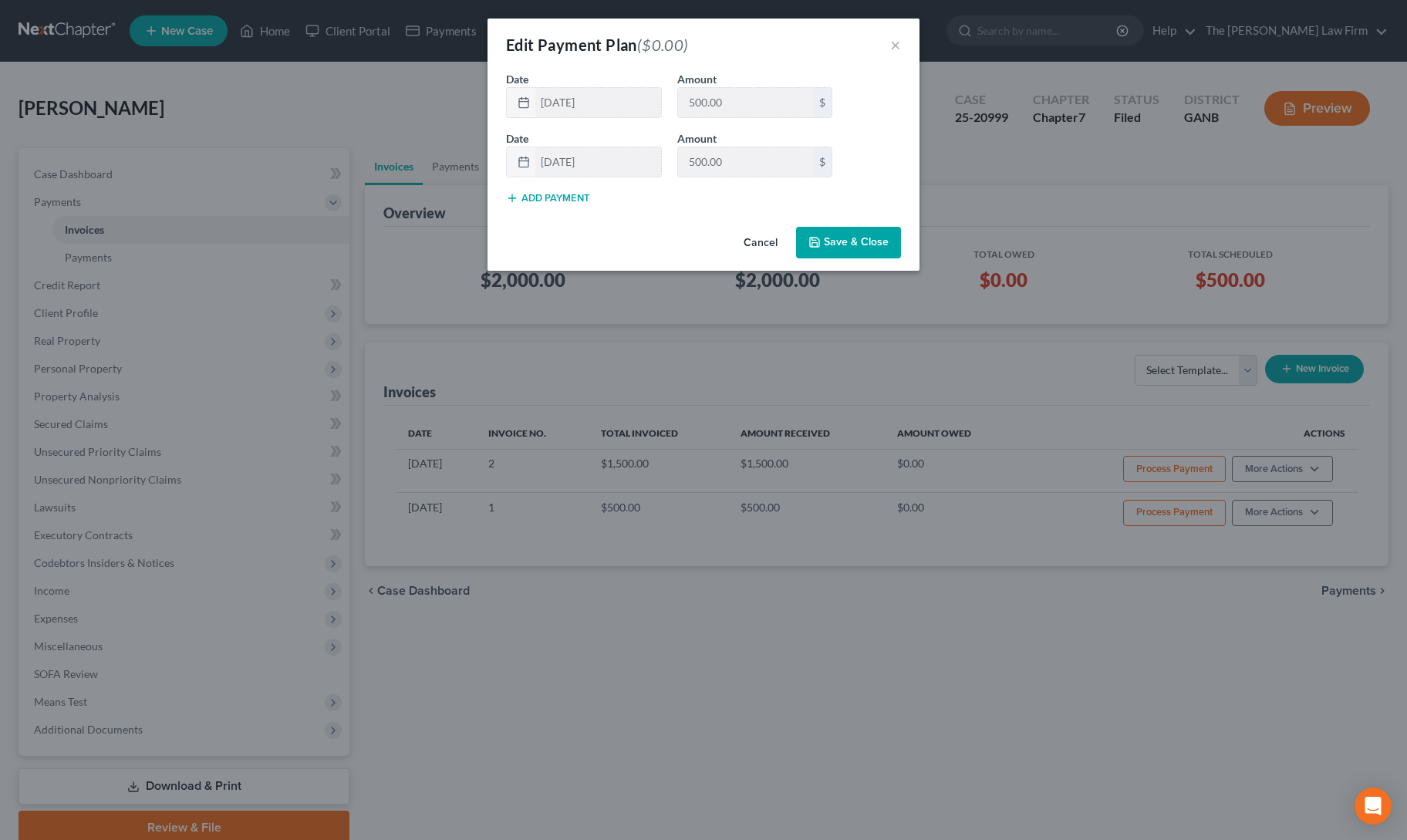
click at [861, 241] on button "Save & Close" at bounding box center [848, 242] width 105 height 32
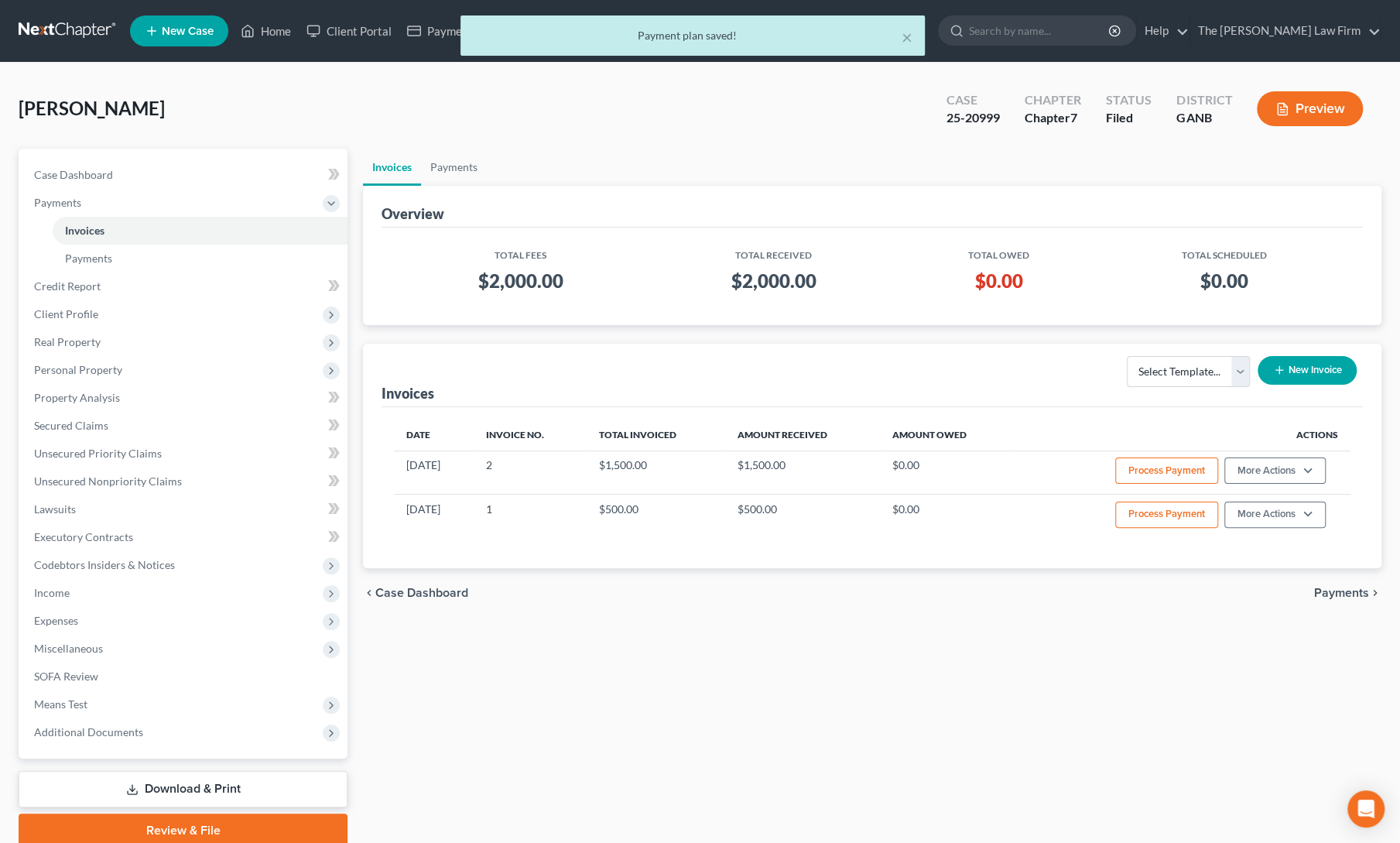
click at [876, 339] on div "Overview Total Fees Total Received Total Owed Total Scheduled $2,000.00 $2,000.…" at bounding box center [872, 377] width 1019 height 383
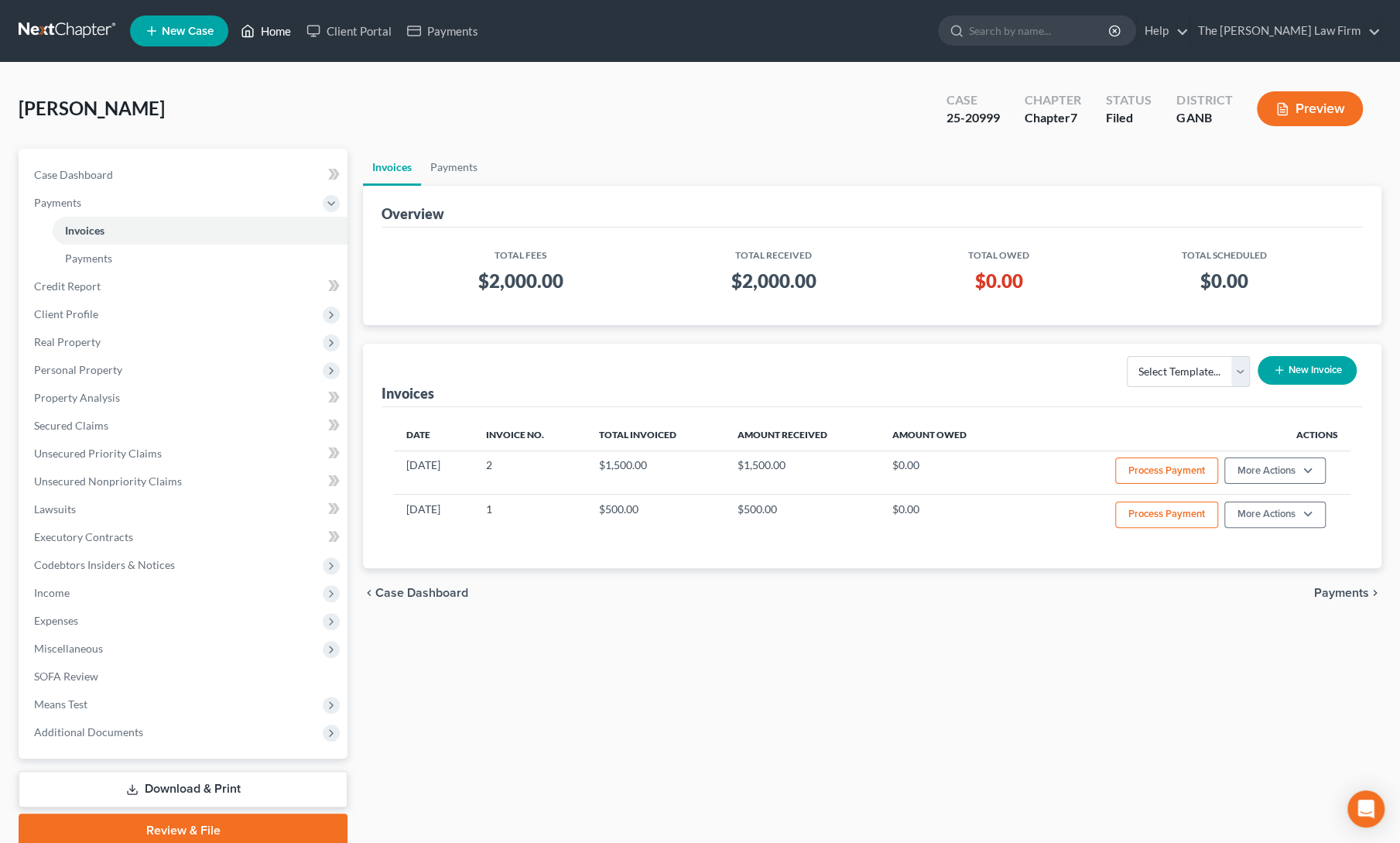
click at [270, 33] on link "Home" at bounding box center [265, 31] width 66 height 28
